Goal: Use online tool/utility: Utilize a website feature to perform a specific function

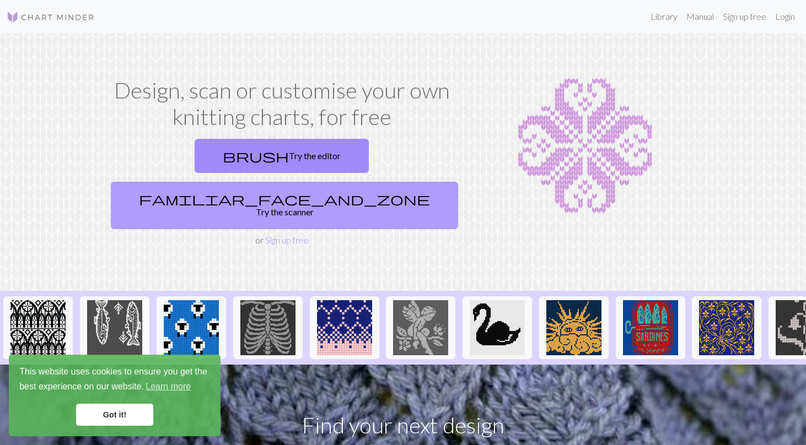
click at [343, 182] on link "familiar_face_and_zone Try the scanner" at bounding box center [284, 205] width 347 height 47
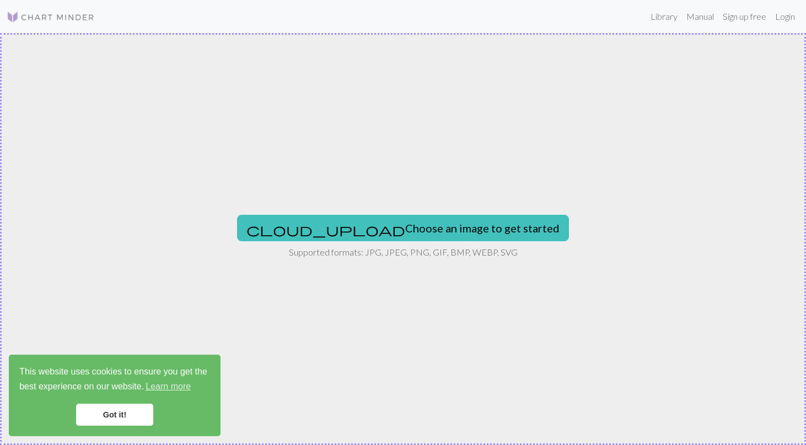
click at [419, 194] on div "cloud_upload Choose an image to get started Supported formats: JPG, JPEG, PNG, …" at bounding box center [403, 239] width 806 height 412
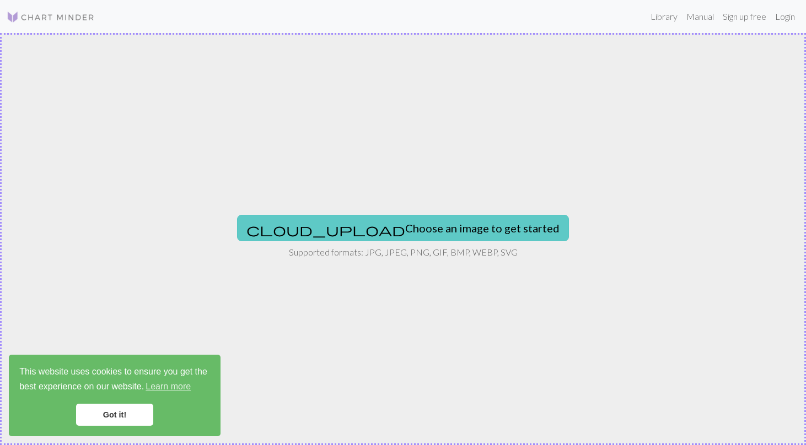
click at [434, 220] on button "cloud_upload Choose an image to get started" at bounding box center [403, 228] width 332 height 26
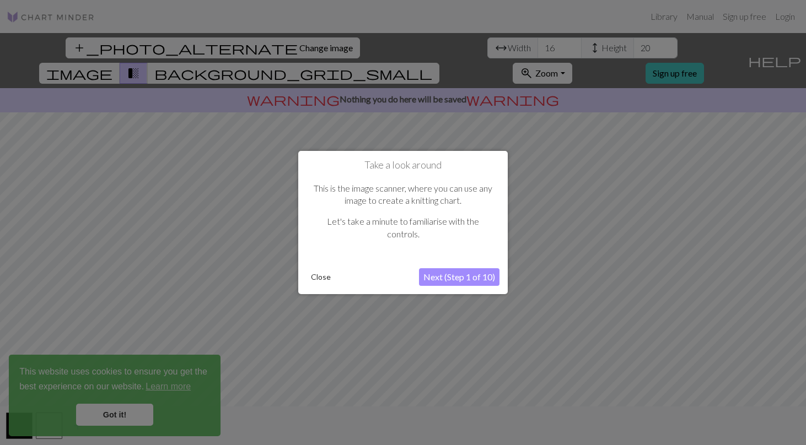
click at [482, 279] on button "Next (Step 1 of 10)" at bounding box center [459, 277] width 80 height 18
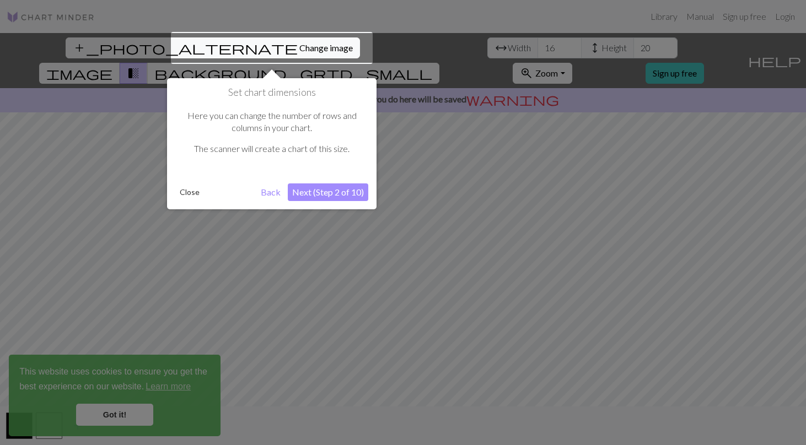
click at [343, 192] on button "Next (Step 2 of 10)" at bounding box center [328, 193] width 80 height 18
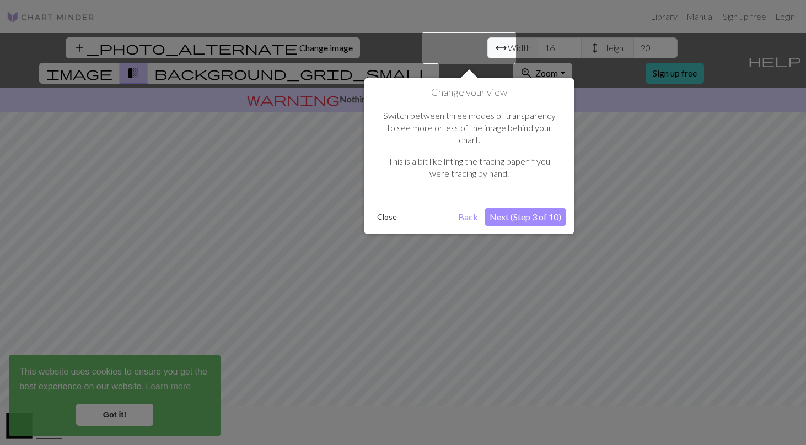
click at [524, 208] on button "Next (Step 3 of 10)" at bounding box center [525, 217] width 80 height 18
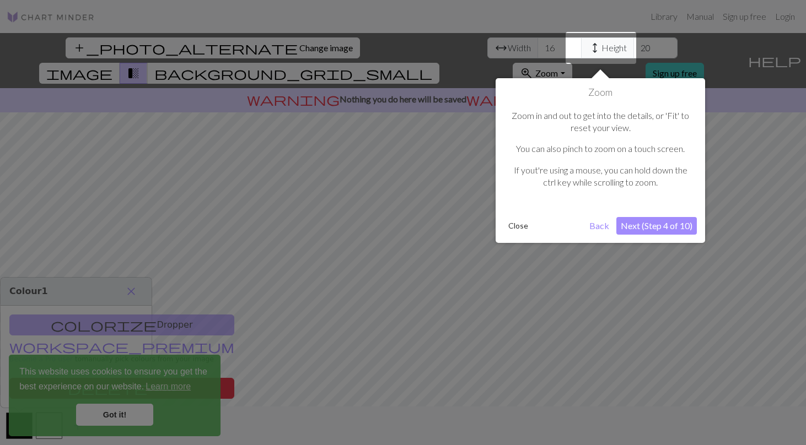
click at [635, 221] on button "Next (Step 4 of 10)" at bounding box center [656, 226] width 80 height 18
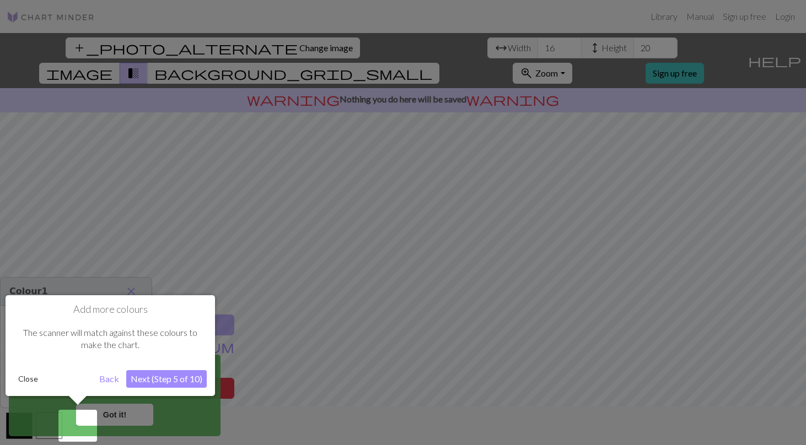
click at [180, 375] on button "Next (Step 5 of 10)" at bounding box center [166, 379] width 80 height 18
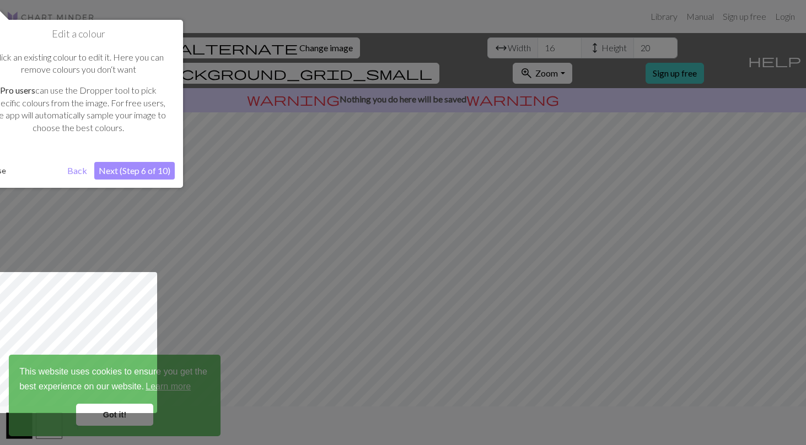
click at [146, 171] on button "Next (Step 6 of 10)" at bounding box center [134, 171] width 80 height 18
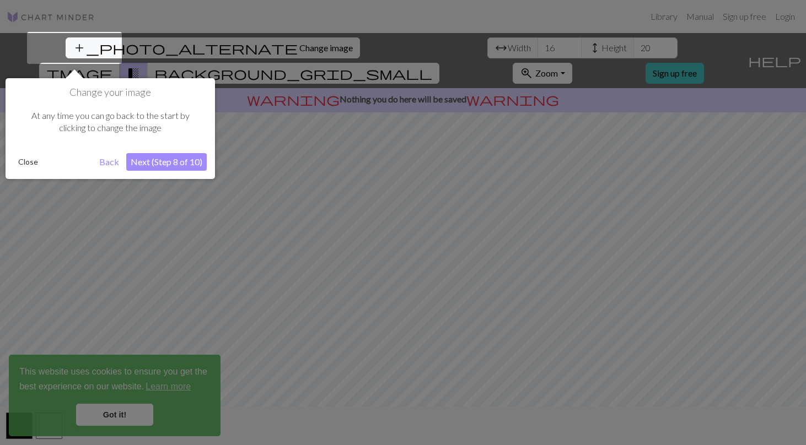
click at [170, 161] on button "Next (Step 8 of 10)" at bounding box center [166, 162] width 80 height 18
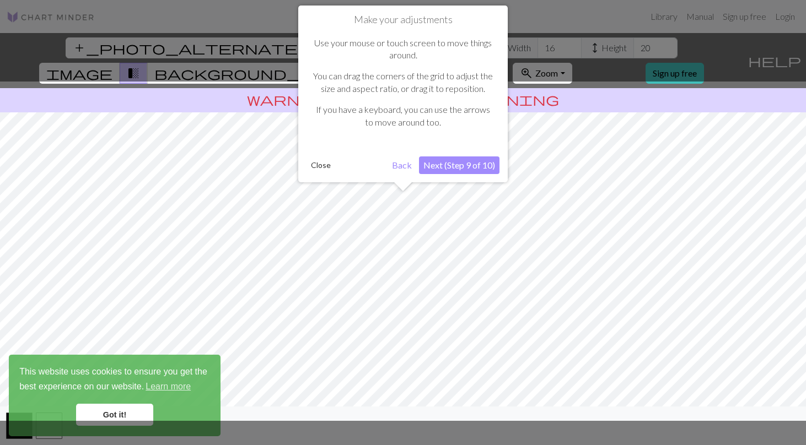
click at [454, 169] on button "Next (Step 9 of 10)" at bounding box center [459, 166] width 80 height 18
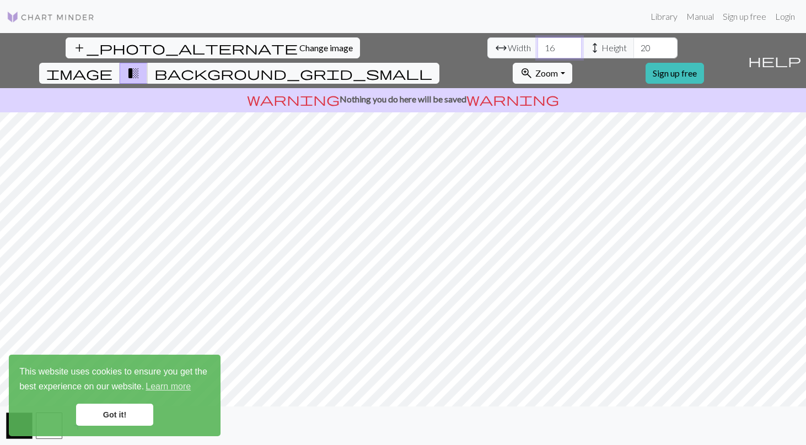
click at [537, 49] on input "16" at bounding box center [559, 47] width 44 height 21
click at [537, 46] on input "17" at bounding box center [559, 47] width 44 height 21
click at [537, 46] on input "18" at bounding box center [559, 47] width 44 height 21
click at [537, 46] on input "19" at bounding box center [559, 47] width 44 height 21
click at [537, 46] on input "20" at bounding box center [559, 47] width 44 height 21
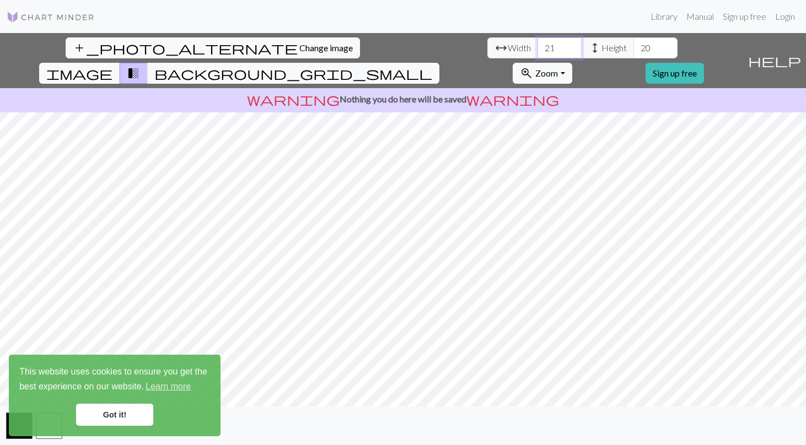
click at [537, 46] on input "21" at bounding box center [559, 47] width 44 height 21
click at [633, 47] on input "20" at bounding box center [655, 47] width 44 height 21
click at [537, 45] on input "21" at bounding box center [559, 47] width 44 height 21
type input "2"
type input "90"
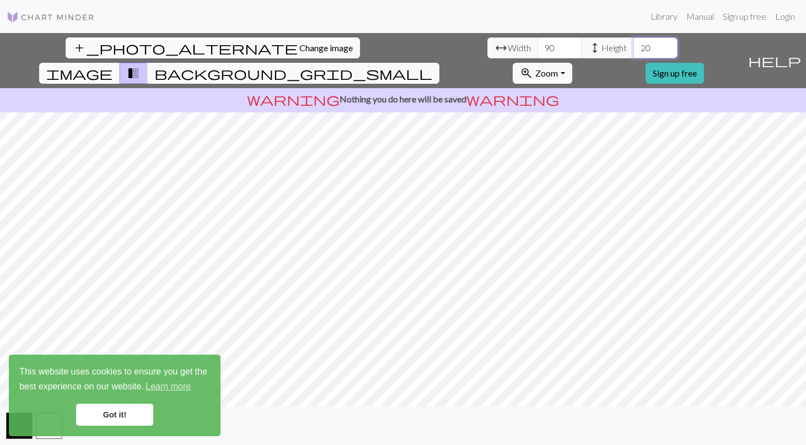
click at [633, 47] on input "20" at bounding box center [655, 47] width 44 height 21
type input "2"
type input "100"
click at [537, 47] on input "90" at bounding box center [559, 47] width 44 height 21
type input "9"
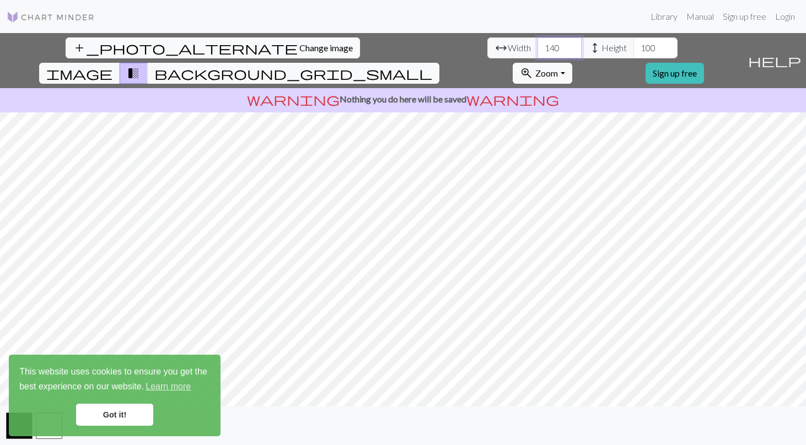
click at [537, 47] on input "140" at bounding box center [559, 47] width 44 height 21
type input "160"
click at [633, 53] on input "100" at bounding box center [655, 47] width 44 height 21
click at [633, 52] on input "100" at bounding box center [655, 47] width 44 height 21
click at [633, 50] on input "100" at bounding box center [655, 47] width 44 height 21
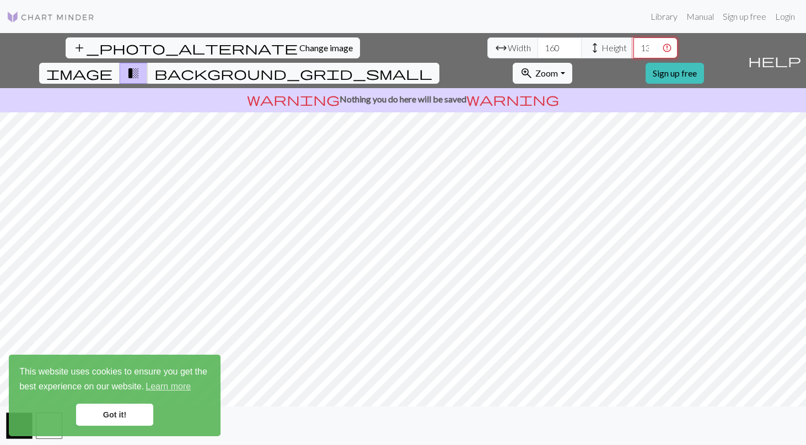
click at [633, 49] on input "1330" at bounding box center [655, 47] width 44 height 21
type input "1329"
click at [633, 51] on input "1329" at bounding box center [655, 47] width 44 height 21
click at [633, 50] on input "1329" at bounding box center [655, 47] width 44 height 21
drag, startPoint x: 332, startPoint y: 50, endPoint x: 376, endPoint y: 50, distance: 44.1
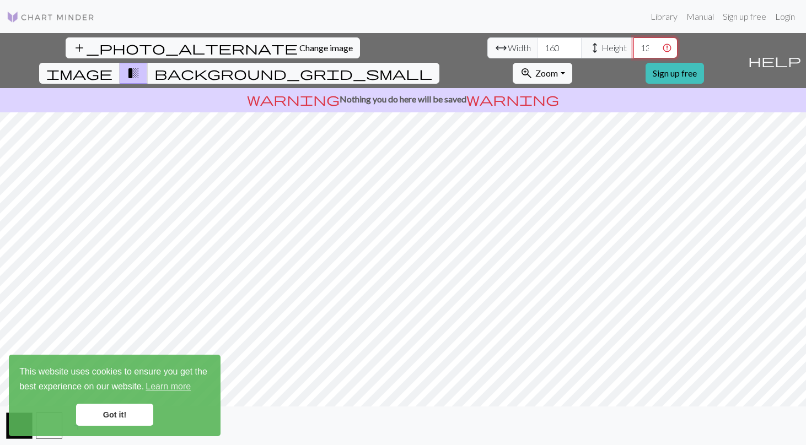
click at [376, 50] on div "add_photo_alternate Change image arrow_range Width 160 height Height 1329 image…" at bounding box center [371, 60] width 743 height 55
type input "130"
click at [432, 66] on span "background_grid_small" at bounding box center [293, 73] width 278 height 15
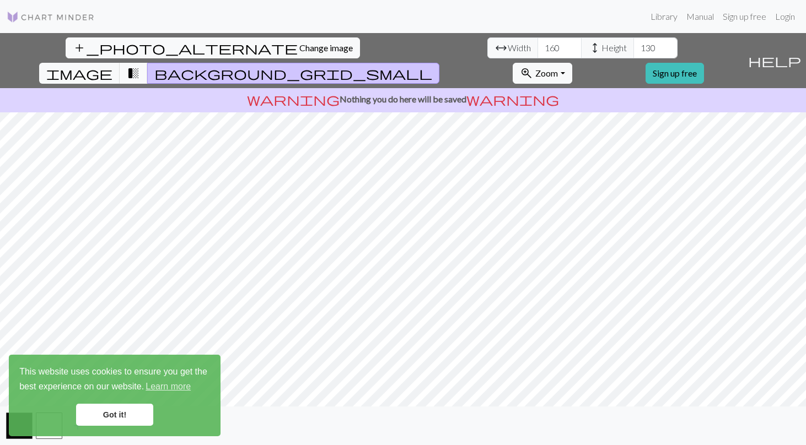
click at [140, 66] on span "transition_fade" at bounding box center [133, 73] width 13 height 15
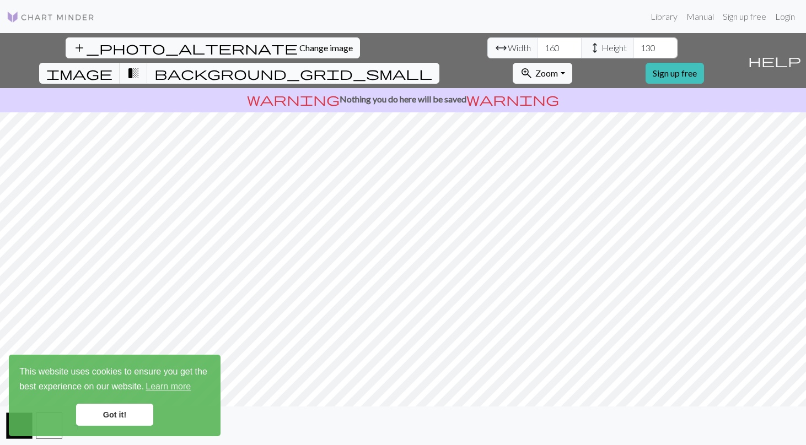
click at [439, 63] on button "background_grid_small" at bounding box center [293, 73] width 292 height 21
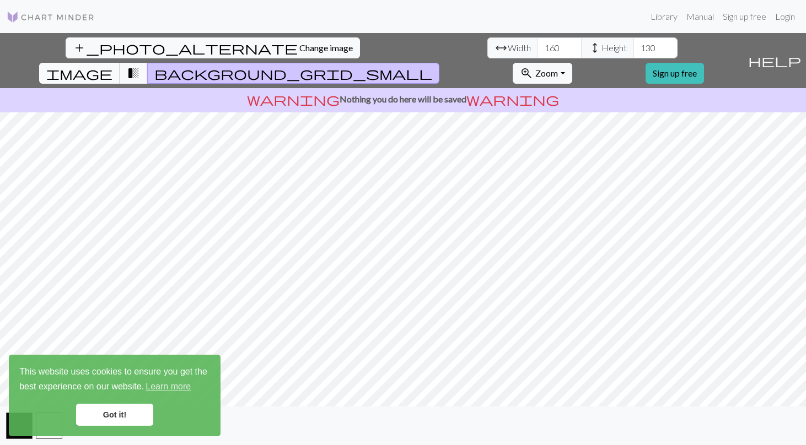
click at [112, 66] on span "image" at bounding box center [79, 73] width 66 height 15
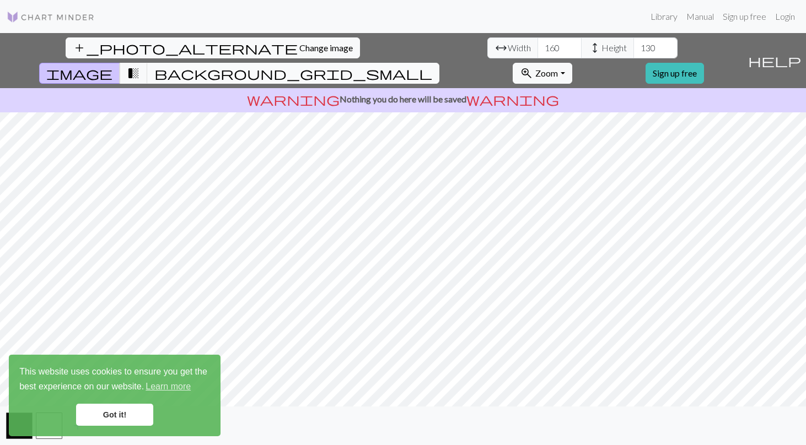
click at [432, 66] on span "background_grid_small" at bounding box center [293, 73] width 278 height 15
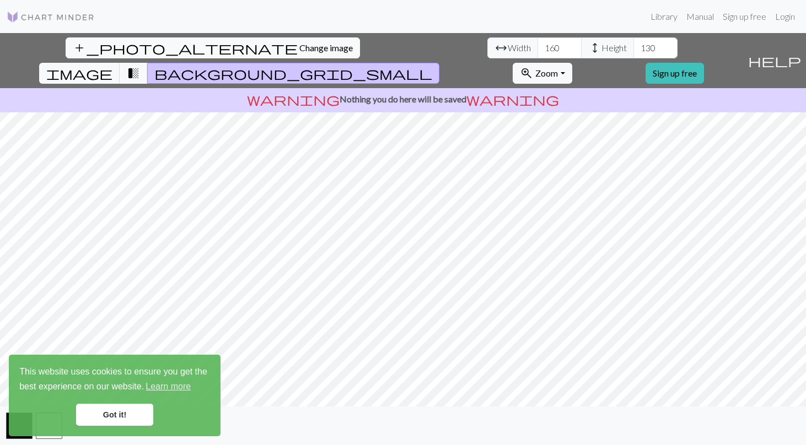
click at [105, 413] on link "Got it!" at bounding box center [114, 415] width 77 height 22
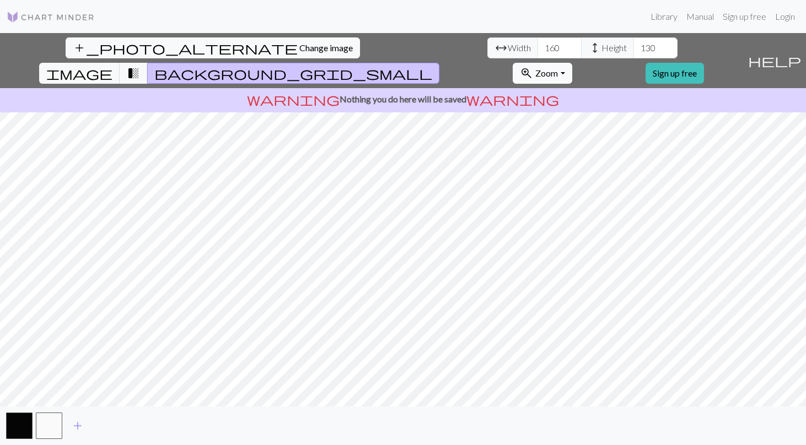
click at [558, 68] on span "Zoom" at bounding box center [546, 73] width 23 height 10
click at [475, 91] on span "warning" at bounding box center [512, 98] width 93 height 15
click at [797, 53] on span "help" at bounding box center [774, 60] width 53 height 15
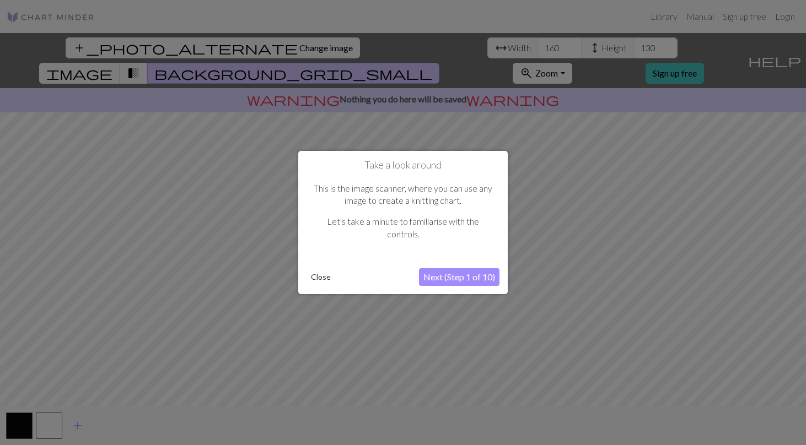
click at [322, 282] on button "Close" at bounding box center [320, 277] width 29 height 17
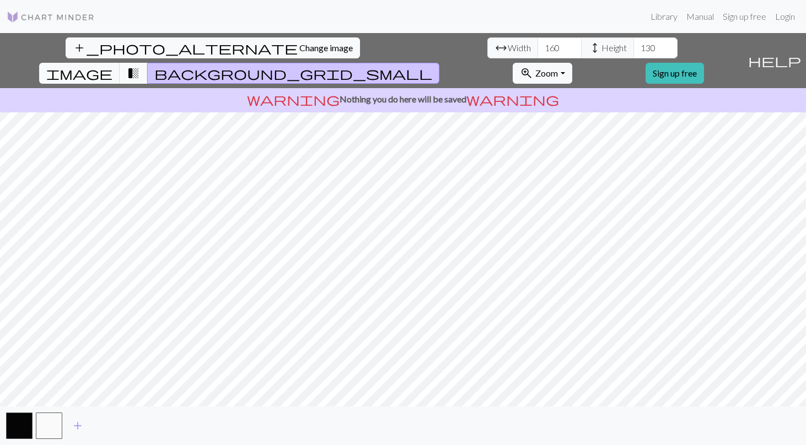
click at [140, 66] on span "transition_fade" at bounding box center [133, 73] width 13 height 15
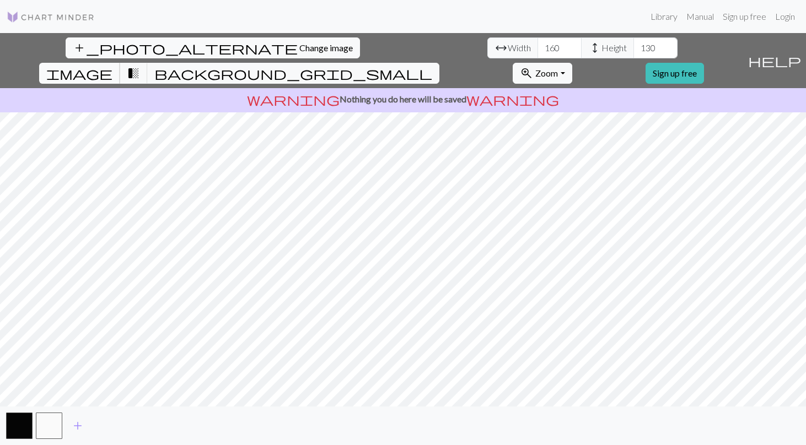
click at [112, 66] on span "image" at bounding box center [79, 73] width 66 height 15
click at [148, 63] on button "transition_fade" at bounding box center [134, 73] width 28 height 21
click at [20, 427] on button "button" at bounding box center [19, 426] width 26 height 26
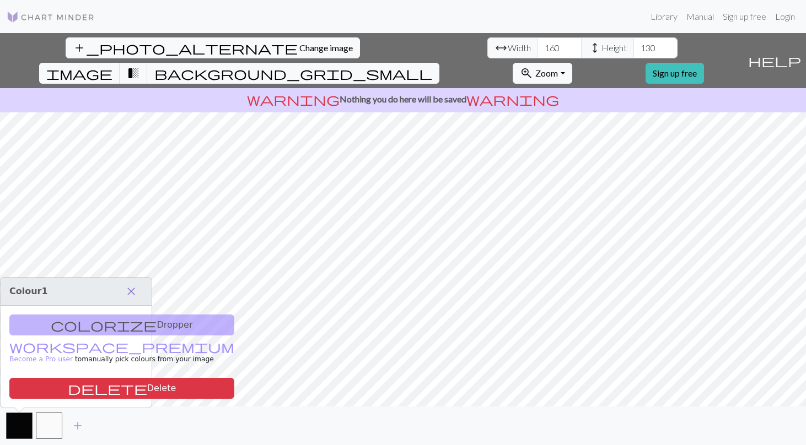
click at [132, 292] on span "close" at bounding box center [131, 291] width 13 height 15
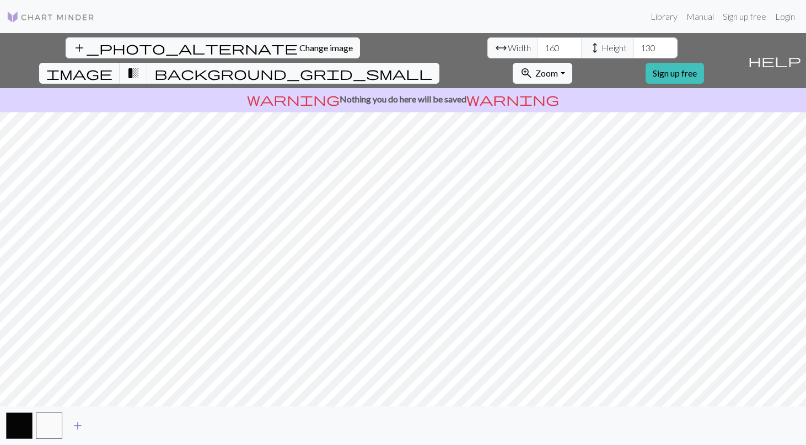
click at [76, 427] on span "add" at bounding box center [77, 425] width 13 height 15
click at [69, 424] on button "button" at bounding box center [79, 426] width 26 height 26
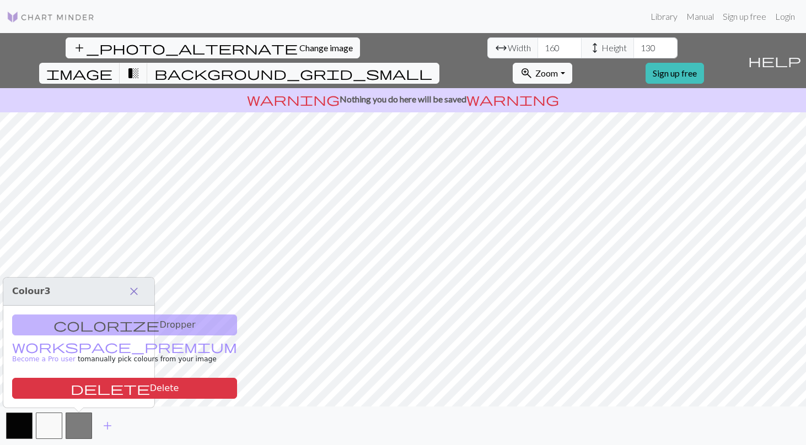
click at [136, 285] on span "close" at bounding box center [133, 291] width 13 height 15
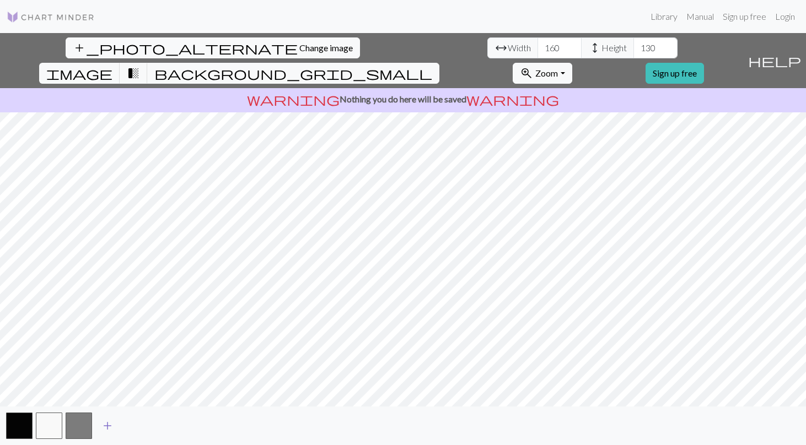
click at [103, 425] on span "add" at bounding box center [107, 425] width 13 height 15
click at [46, 427] on button "button" at bounding box center [49, 426] width 26 height 26
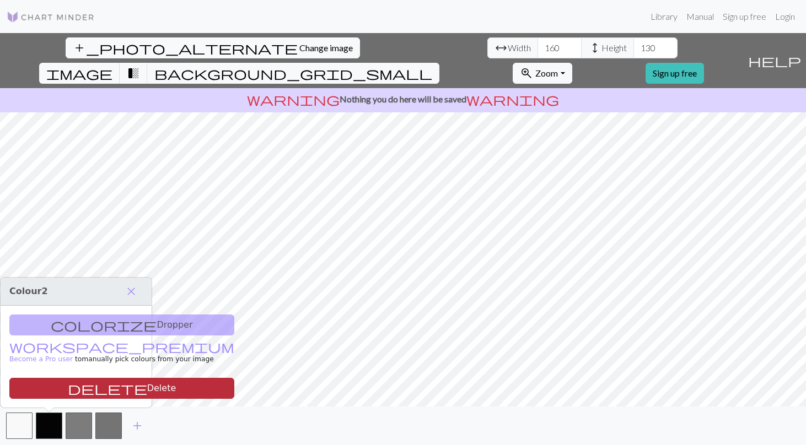
click at [68, 392] on span "delete" at bounding box center [107, 388] width 79 height 15
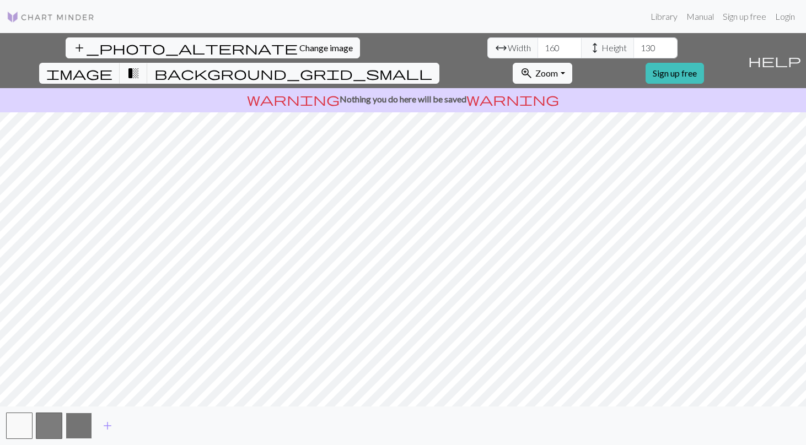
click at [80, 421] on button "button" at bounding box center [79, 426] width 26 height 26
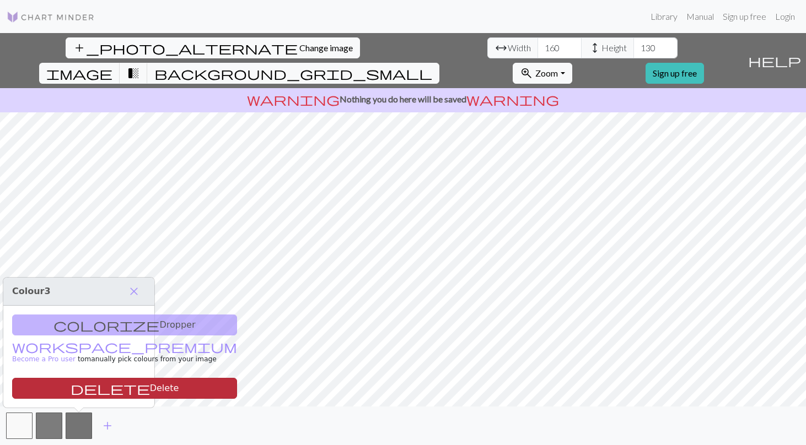
click at [85, 392] on button "delete Delete" at bounding box center [124, 388] width 225 height 21
